Goal: Transaction & Acquisition: Purchase product/service

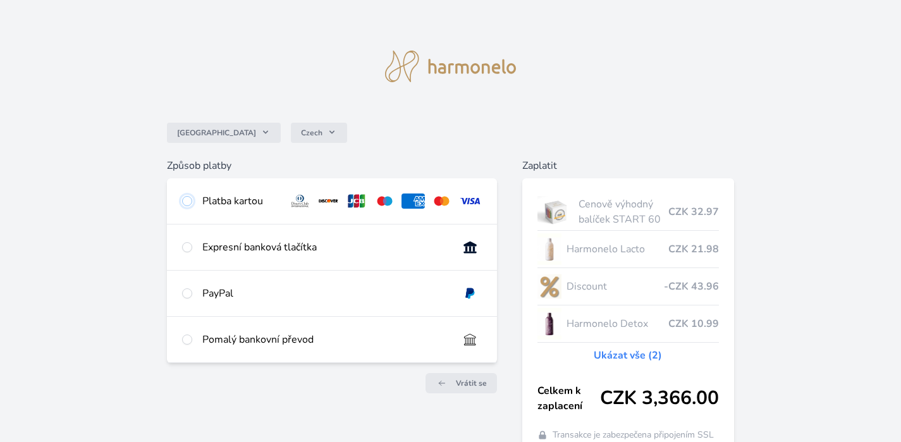
click at [191, 200] on input "radio" at bounding box center [187, 201] width 10 height 10
radio input "true"
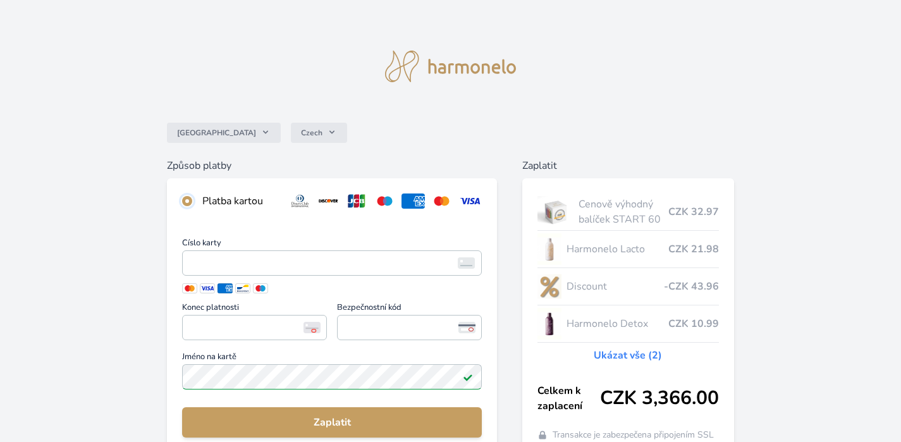
scroll to position [29, 0]
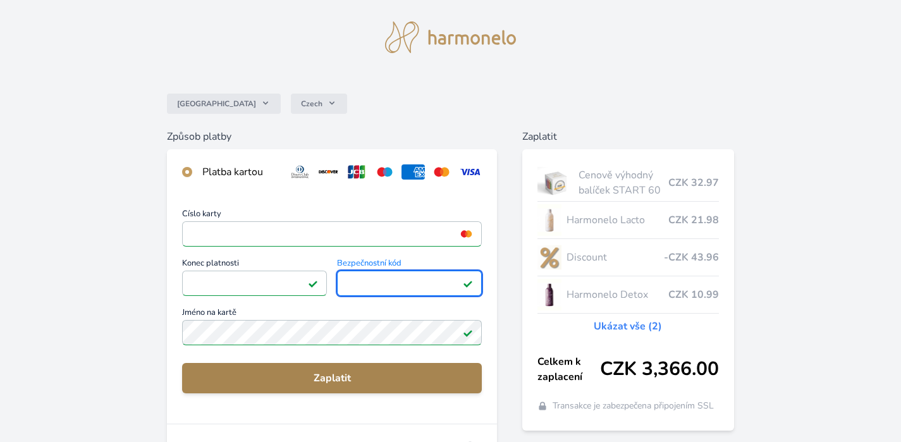
click at [323, 387] on button "Zaplatit" at bounding box center [332, 378] width 300 height 30
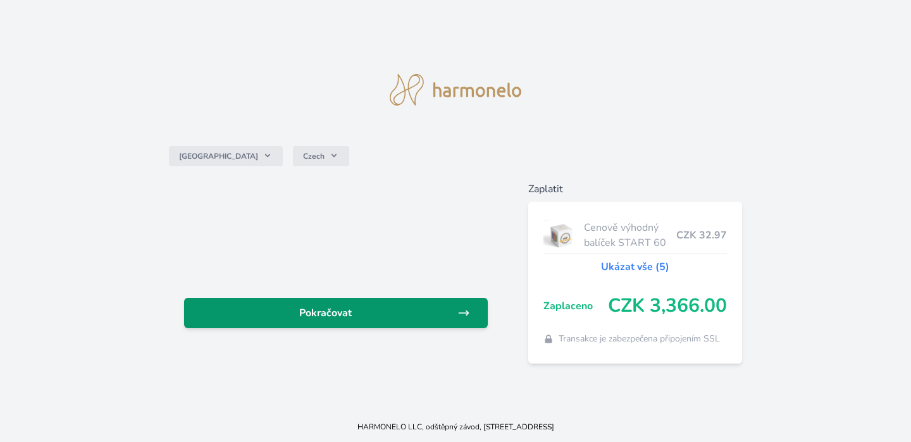
click at [354, 327] on link "Pokračovat" at bounding box center [336, 313] width 304 height 30
